Goal: Check status: Check status

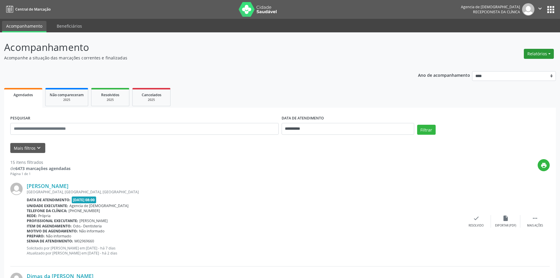
click at [273, 55] on button "Relatórios" at bounding box center [539, 54] width 30 height 10
click at [273, 69] on link "Agendamentos" at bounding box center [522, 66] width 63 height 8
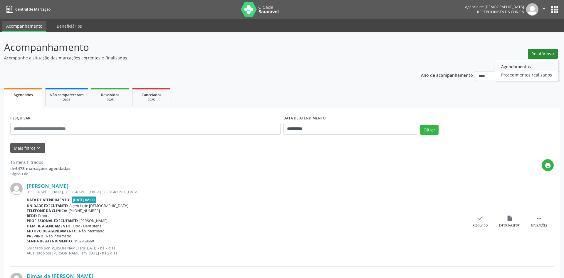
select select "*"
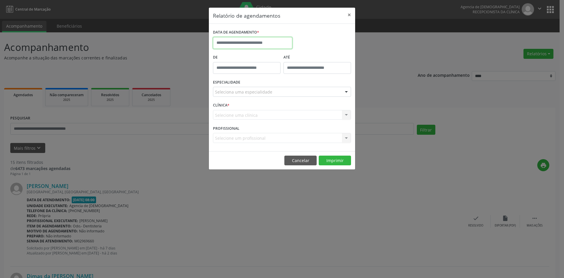
click at [245, 44] on input "text" at bounding box center [252, 43] width 79 height 12
click at [247, 98] on span "14" at bounding box center [245, 96] width 11 height 11
type input "**********"
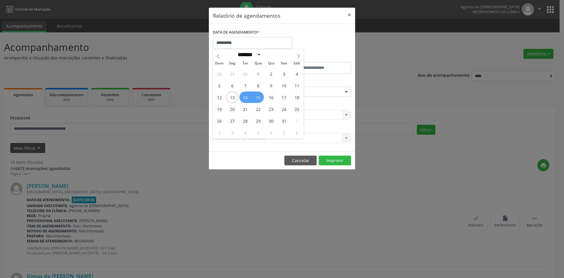
click at [255, 99] on span "15" at bounding box center [257, 96] width 11 height 11
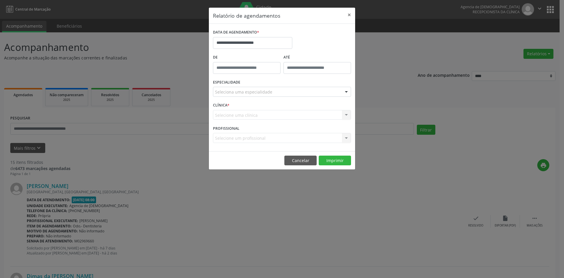
click at [273, 95] on div "Seleciona uma especialidade" at bounding box center [282, 92] width 138 height 10
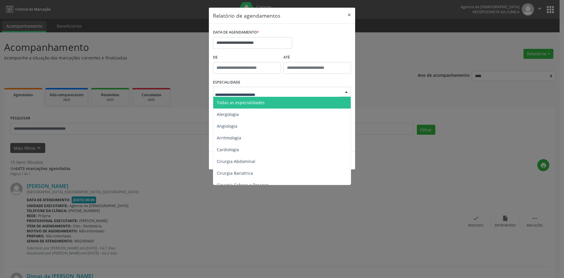
click at [248, 103] on span "Todas as especialidades" at bounding box center [241, 103] width 48 height 6
